Goal: Task Accomplishment & Management: Manage account settings

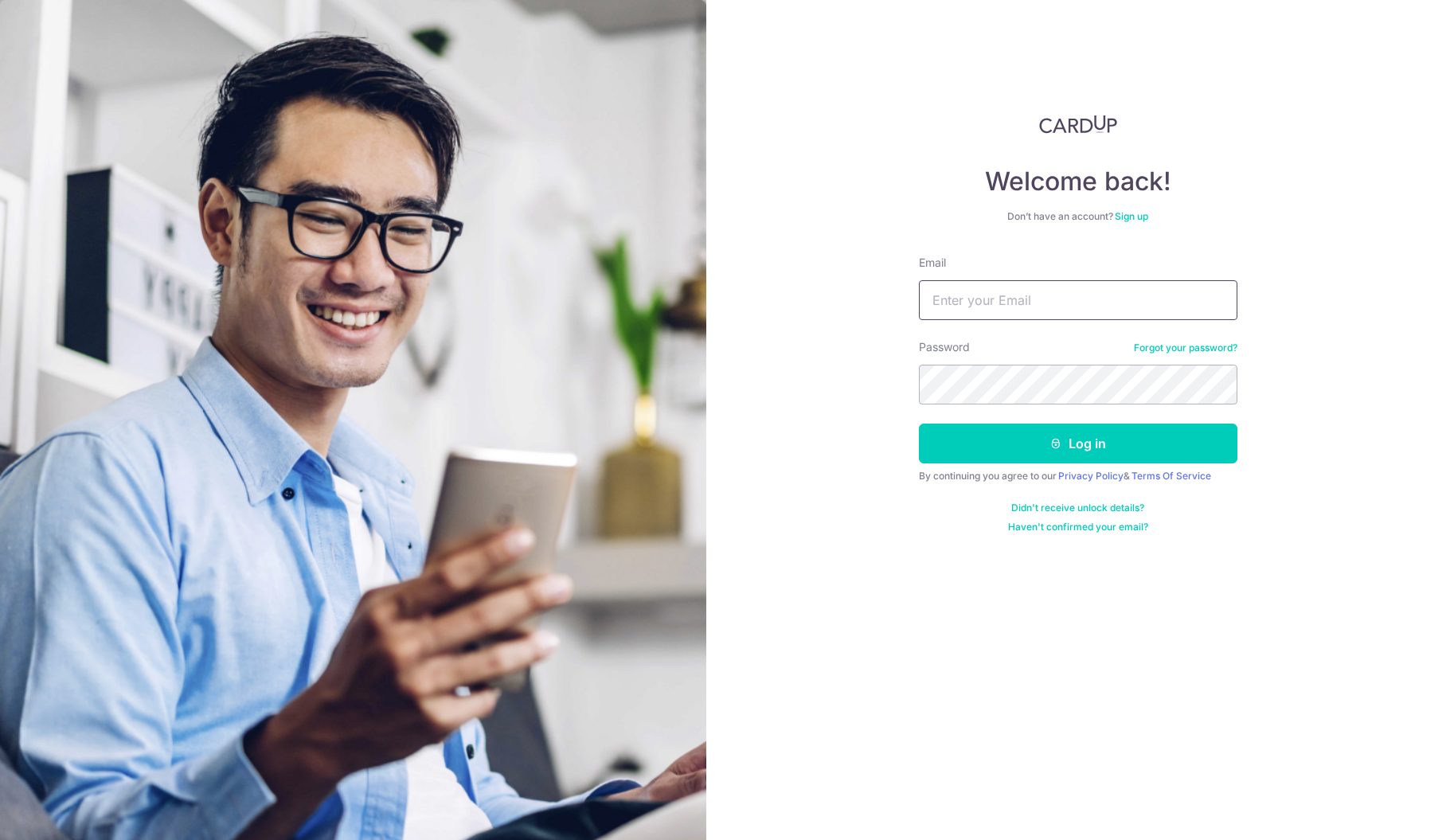
click at [1108, 302] on input "Email" at bounding box center [1078, 300] width 319 height 40
type input "[EMAIL_ADDRESS][DOMAIN_NAME]"
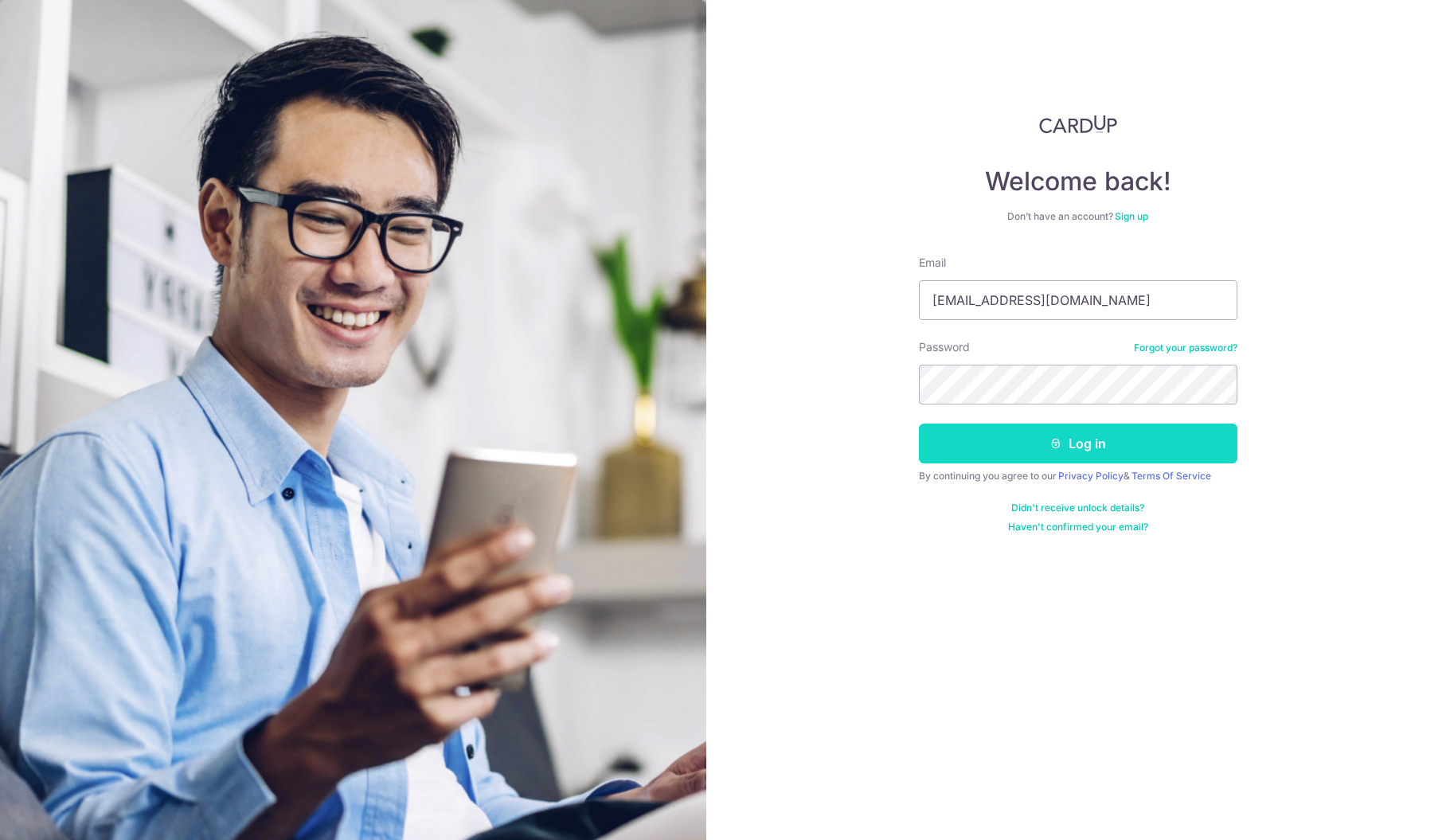
click at [1181, 456] on button "Log in" at bounding box center [1078, 443] width 319 height 40
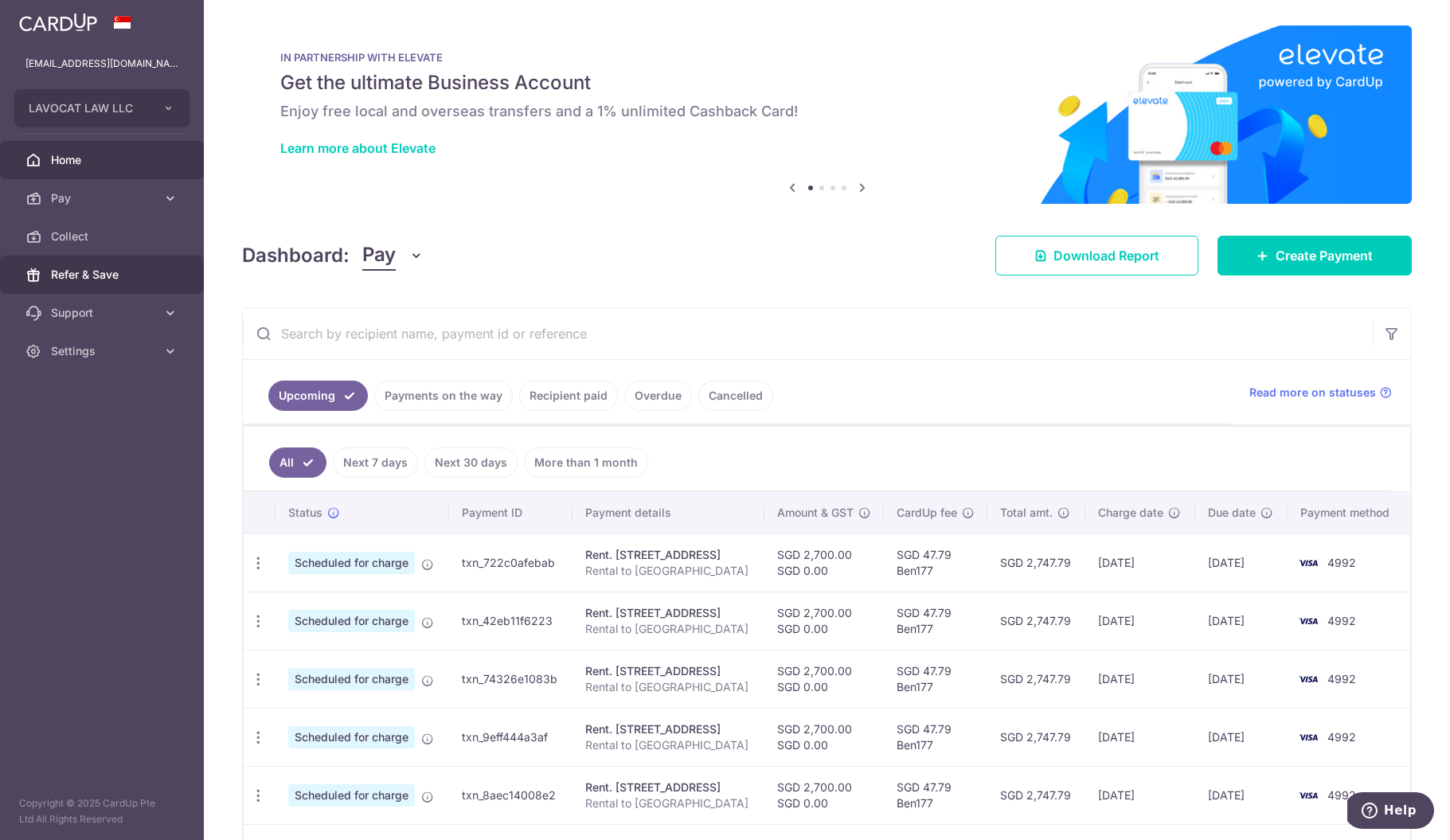
click at [80, 272] on span "Refer & Save" at bounding box center [104, 275] width 105 height 16
